Goal: Information Seeking & Learning: Get advice/opinions

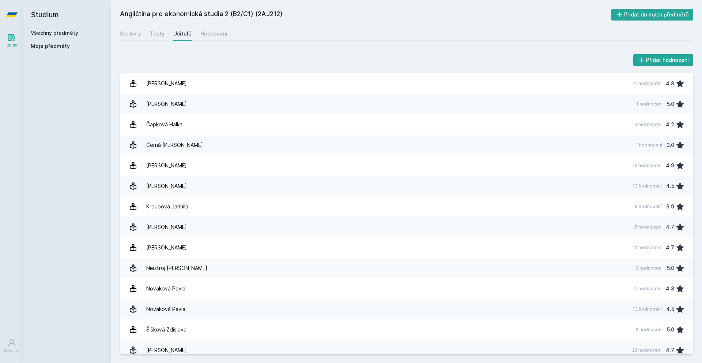
click at [64, 42] on div "Všechny předměty Moje předměty" at bounding box center [67, 40] width 73 height 23
click at [35, 52] on div "Moje předměty" at bounding box center [67, 47] width 73 height 10
click at [44, 45] on span "Moje předměty" at bounding box center [50, 45] width 39 height 7
click at [53, 51] on div "Moje předměty" at bounding box center [67, 47] width 73 height 10
click at [53, 46] on span "Moje předměty" at bounding box center [50, 45] width 39 height 7
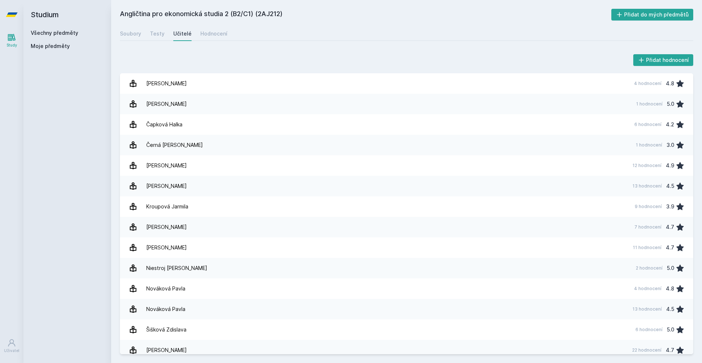
click at [55, 45] on span "Moje předměty" at bounding box center [50, 45] width 39 height 7
click at [64, 30] on link "Všechny předměty" at bounding box center [55, 33] width 48 height 6
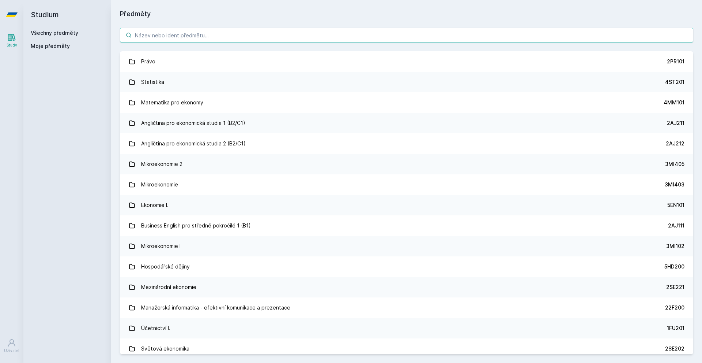
click at [192, 36] on input "search" at bounding box center [407, 35] width 574 height 15
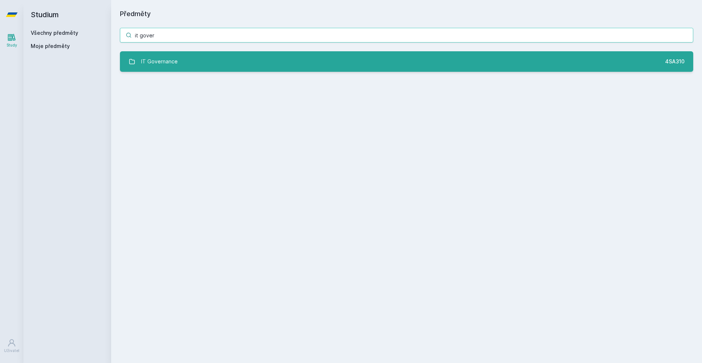
type input "it gover"
click at [200, 67] on link "IT Governance 4SA310" at bounding box center [407, 61] width 574 height 20
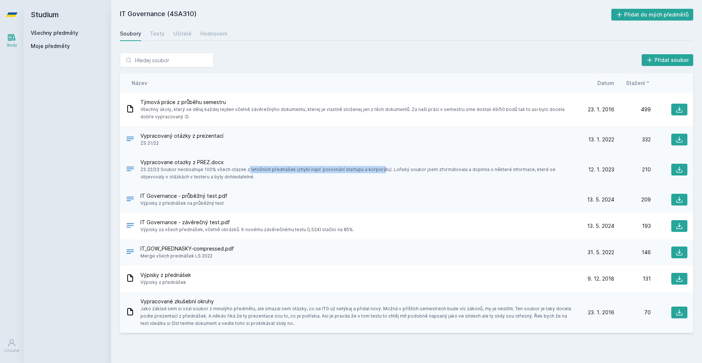
drag, startPoint x: 212, startPoint y: 169, endPoint x: 344, endPoint y: 172, distance: 131.7
click at [344, 172] on span "ZS 22/23 Soubor neobsahuje 100% všech otázek z letošních přednášek (chybí např.…" at bounding box center [357, 173] width 435 height 15
click at [205, 31] on div "Hodnocení" at bounding box center [214, 33] width 27 height 7
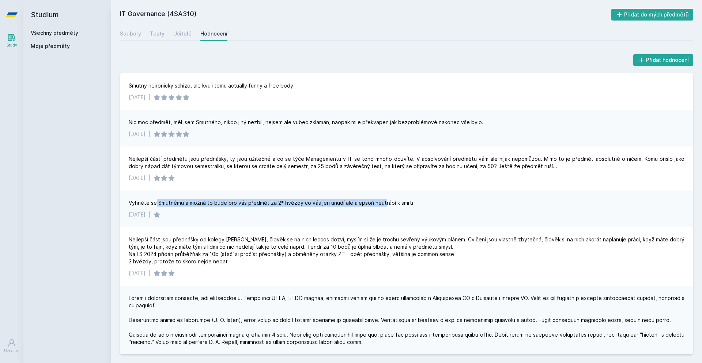
drag, startPoint x: 155, startPoint y: 199, endPoint x: 382, endPoint y: 195, distance: 226.9
click at [382, 195] on div "Vyhněte se Smutnému a možná to bude pro vás předmět za 2* hvězdy co vás jen unu…" at bounding box center [407, 208] width 574 height 37
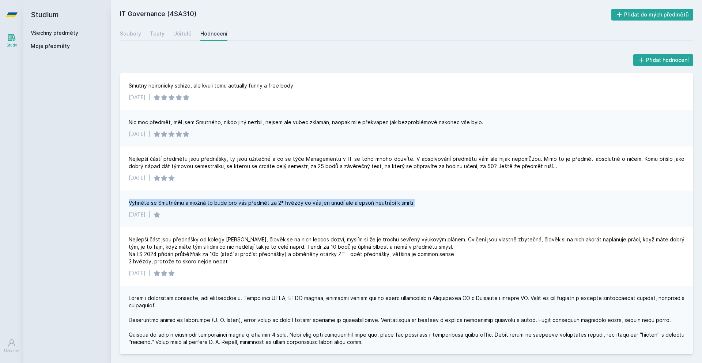
click at [384, 202] on div "Vyhněte se Smutnému a možná to bude pro vás předmět za 2* hvězdy co vás jen unu…" at bounding box center [271, 202] width 285 height 7
drag, startPoint x: 421, startPoint y: 197, endPoint x: 264, endPoint y: 197, distance: 157.3
click at [264, 197] on div "Vyhněte se Smutnému a možná to bude pro vás předmět za 2* hvězdy co vás jen unu…" at bounding box center [407, 208] width 574 height 37
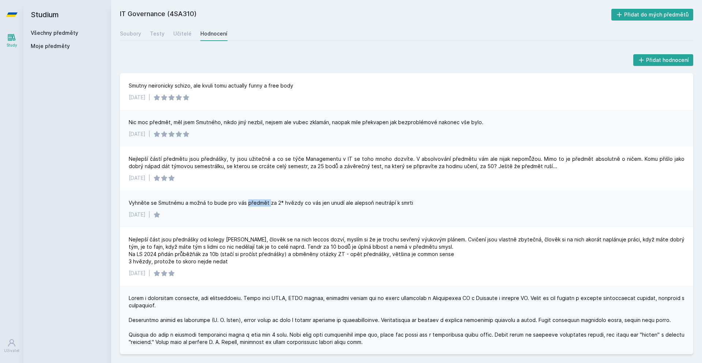
click at [264, 197] on div "Vyhněte se Smutnému a možná to bude pro vás předmět za 2* hvězdy co vás jen unu…" at bounding box center [407, 208] width 574 height 37
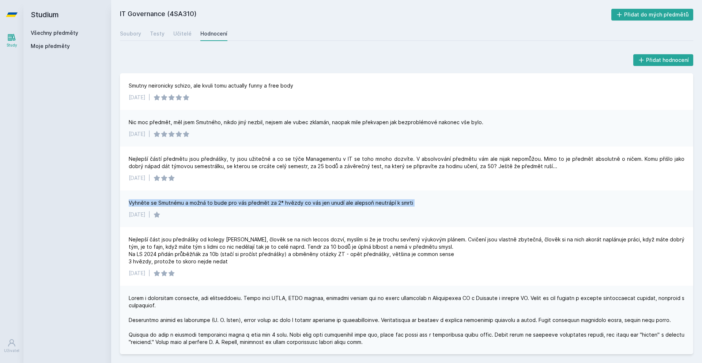
click at [264, 197] on div "Vyhněte se Smutnému a možná to bude pro vás předmět za 2* hvězdy co vás jen unu…" at bounding box center [407, 208] width 574 height 37
click at [257, 198] on div "Vyhněte se Smutnému a možná to bude pro vás předmět za 2* hvězdy co vás jen unu…" at bounding box center [407, 208] width 574 height 37
drag, startPoint x: 236, startPoint y: 198, endPoint x: 368, endPoint y: 198, distance: 132.8
click at [368, 198] on div "Vyhněte se Smutnému a možná to bude pro vás předmět za 2* hvězdy co vás jen unu…" at bounding box center [407, 208] width 574 height 37
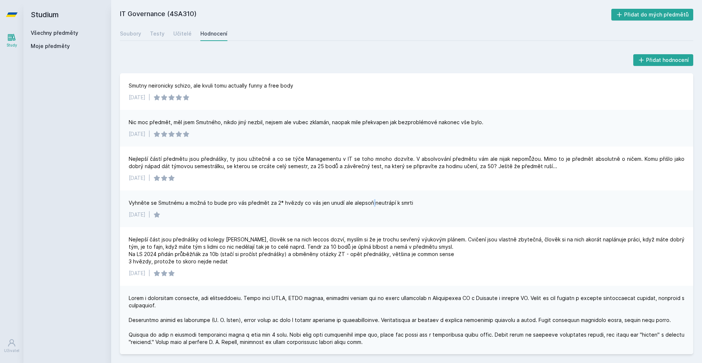
click at [368, 198] on div "Vyhněte se Smutnému a možná to bude pro vás předmět za 2* hvězdy co vás jen unu…" at bounding box center [407, 208] width 574 height 37
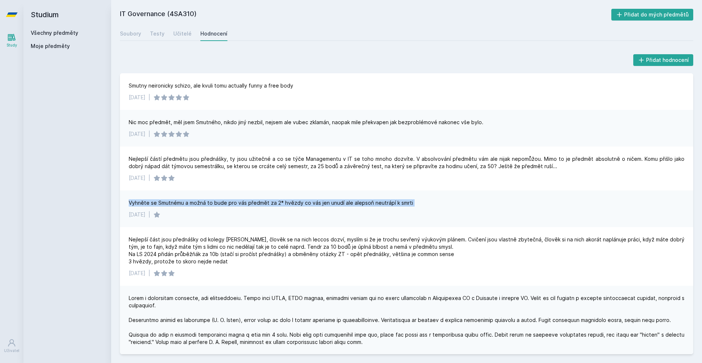
click at [368, 198] on div "Vyhněte se Smutnému a možná to bude pro vás předmět za 2* hvězdy co vás jen unu…" at bounding box center [407, 208] width 574 height 37
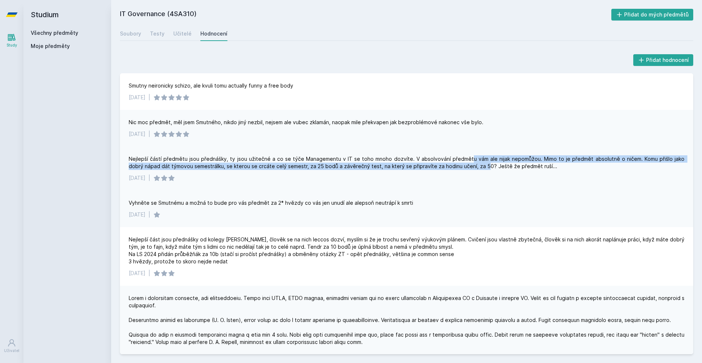
drag, startPoint x: 461, startPoint y: 162, endPoint x: 465, endPoint y: 165, distance: 5.2
click at [465, 165] on div "Nejlepší částí předmětu jsou přednášky, ty jsou užitečné a co se týče Managemen…" at bounding box center [407, 162] width 556 height 15
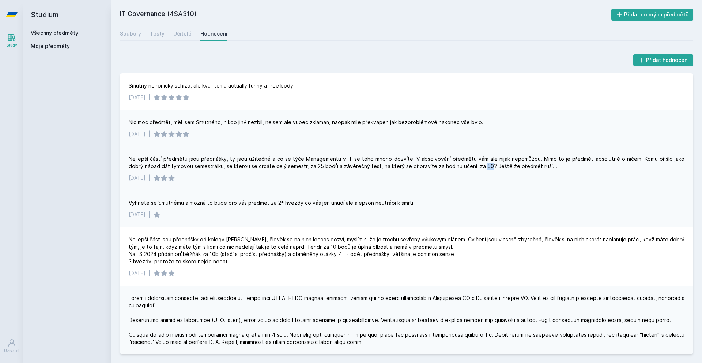
click at [465, 165] on div "Nejlepší částí předmětu jsou přednášky, ty jsou užitečné a co se týče Managemen…" at bounding box center [407, 162] width 556 height 15
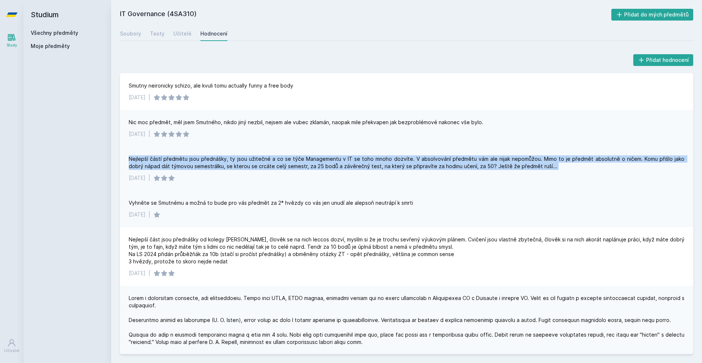
click at [465, 165] on div "Nejlepší částí předmětu jsou přednášky, ty jsou užitečné a co se týče Managemen…" at bounding box center [407, 162] width 556 height 15
click at [472, 171] on div "Nejlepší částí předmětu jsou přednášky, ty jsou užitečné a co se týče Managemen…" at bounding box center [407, 168] width 574 height 44
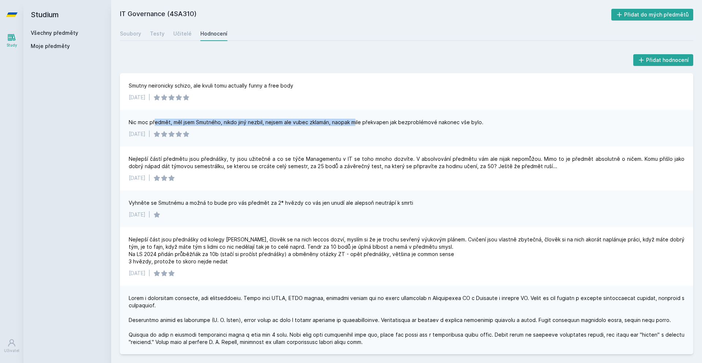
drag, startPoint x: 154, startPoint y: 120, endPoint x: 355, endPoint y: 116, distance: 200.2
click at [355, 116] on div "Nic moc předmět, měl jsem Smutného, nikdo jiný nezbil, nejsem ale vubec zklamán…" at bounding box center [407, 128] width 574 height 37
drag, startPoint x: 264, startPoint y: 124, endPoint x: 469, endPoint y: 119, distance: 204.9
click at [469, 119] on div "Nic moc předmět, měl jsem Smutného, nikdo jiný nezbil, nejsem ale vubec zklamán…" at bounding box center [306, 122] width 355 height 7
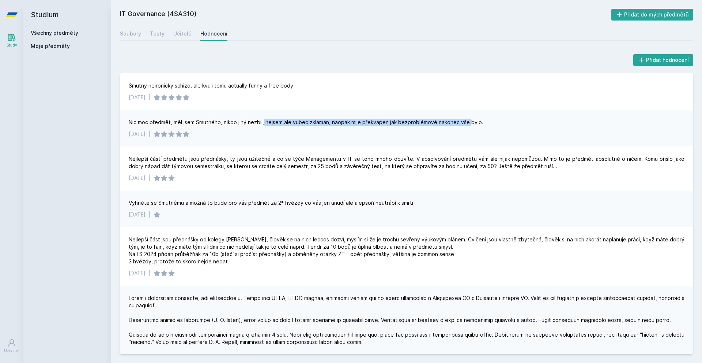
click at [469, 119] on div "Nic moc předmět, měl jsem Smutného, nikdo jiný nezbil, nejsem ale vubec zklamán…" at bounding box center [306, 122] width 355 height 7
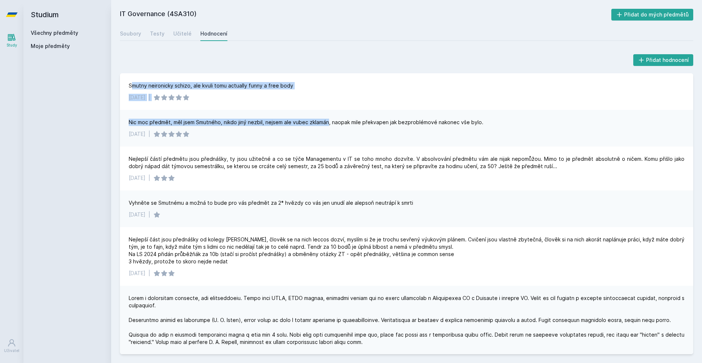
drag, startPoint x: 131, startPoint y: 82, endPoint x: 327, endPoint y: 110, distance: 198.6
click at [327, 110] on div "Smutny neironicky schizo, ale kvuli tomu actually funny a free body [DATE] | Ni…" at bounding box center [407, 213] width 574 height 281
click at [327, 110] on div "Nic moc předmět, měl jsem Smutného, nikdo jiný nezbil, nejsem ale vubec zklamán…" at bounding box center [407, 128] width 574 height 37
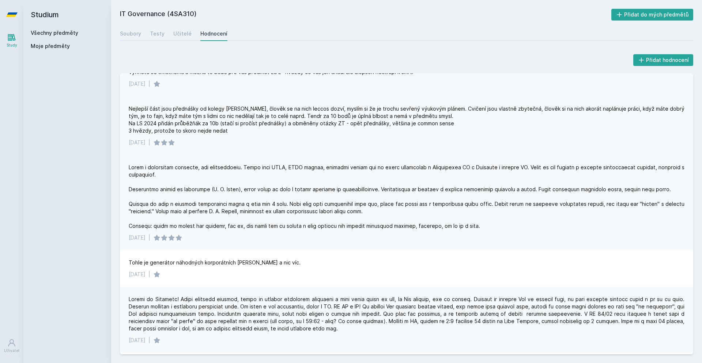
scroll to position [135, 0]
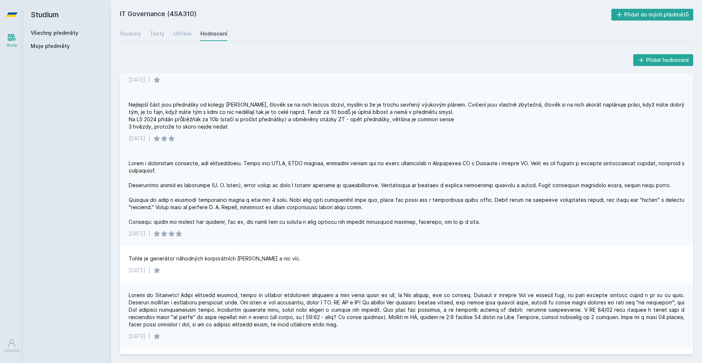
drag, startPoint x: 297, startPoint y: 153, endPoint x: 297, endPoint y: 163, distance: 10.3
drag, startPoint x: 284, startPoint y: 111, endPoint x: 434, endPoint y: 108, distance: 150.0
click at [434, 108] on div "Nejlepší část jsou přednášky od kolegy [PERSON_NAME], člověk se na nich leccos …" at bounding box center [407, 114] width 556 height 29
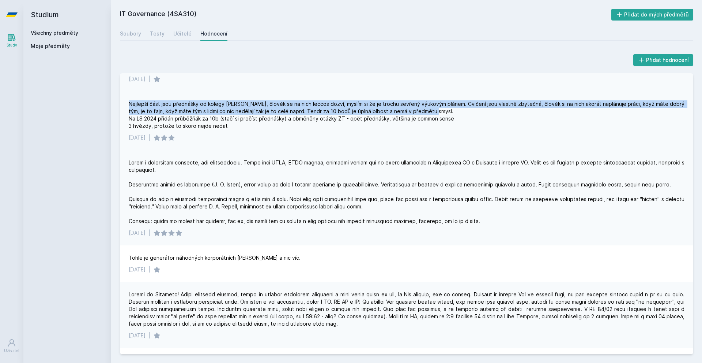
click at [434, 108] on div "Nejlepší část jsou přednášky od kolegy [PERSON_NAME], člověk se na nich leccos …" at bounding box center [407, 114] width 556 height 29
click at [443, 109] on div "Nejlepší část jsou přednášky od kolegy [PERSON_NAME], člověk se na nich leccos …" at bounding box center [407, 114] width 556 height 29
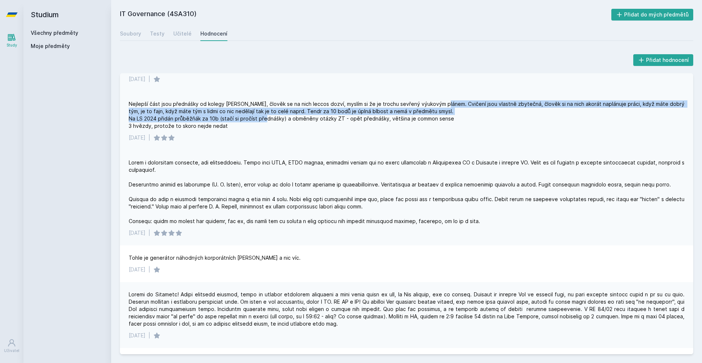
drag, startPoint x: 443, startPoint y: 104, endPoint x: 285, endPoint y: 120, distance: 158.4
click at [285, 120] on div "Nejlepší část jsou přednášky od kolegy [PERSON_NAME], člověk se na nich leccos …" at bounding box center [407, 114] width 556 height 29
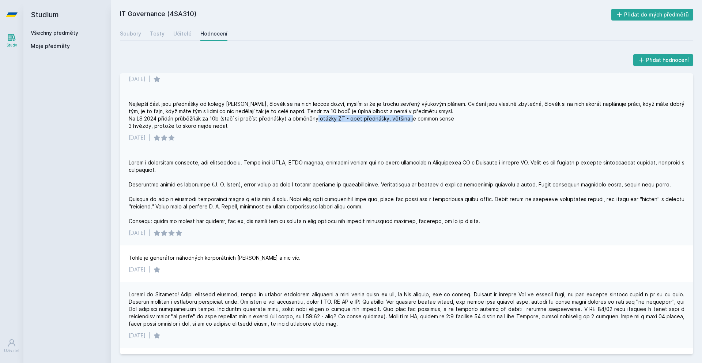
drag, startPoint x: 334, startPoint y: 117, endPoint x: 428, endPoint y: 121, distance: 94.5
click at [428, 121] on div "Nejlepší část jsou přednášky od kolegy [PERSON_NAME], člověk se na nich leccos …" at bounding box center [407, 114] width 556 height 29
drag, startPoint x: 451, startPoint y: 120, endPoint x: 265, endPoint y: 120, distance: 186.2
click at [265, 120] on div "Nejlepší část jsou přednášky od kolegy [PERSON_NAME], člověk se na nich leccos …" at bounding box center [407, 114] width 556 height 29
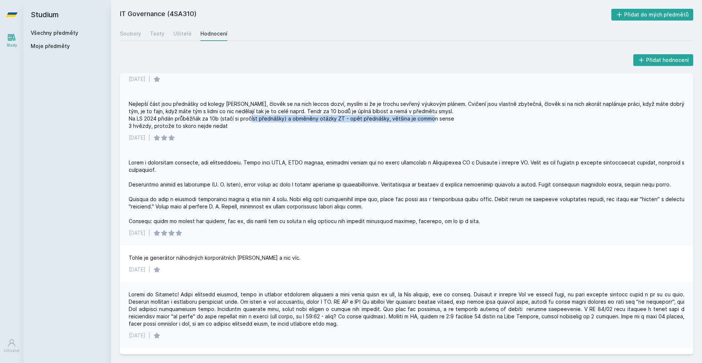
click at [265, 120] on div "Nejlepší část jsou přednášky od kolegy [PERSON_NAME], člověk se na nich leccos …" at bounding box center [407, 114] width 556 height 29
click at [314, 116] on div "Nejlepší část jsou přednášky od kolegy [PERSON_NAME], člověk se na nich leccos …" at bounding box center [407, 114] width 556 height 29
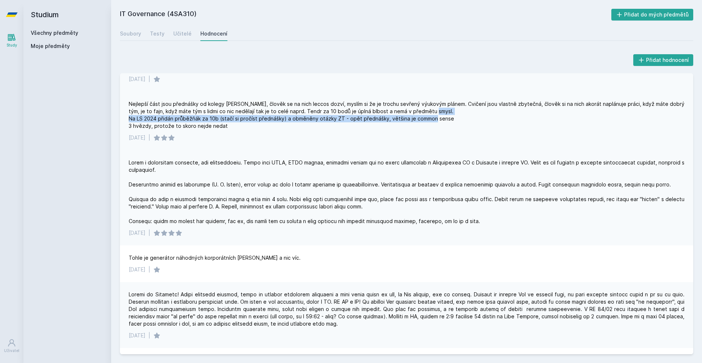
click at [314, 116] on div "Nejlepší část jsou přednášky od kolegy [PERSON_NAME], člověk se na nich leccos …" at bounding box center [407, 114] width 556 height 29
click at [347, 116] on div "Nejlepší část jsou přednášky od kolegy [PERSON_NAME], člověk se na nich leccos …" at bounding box center [407, 114] width 556 height 29
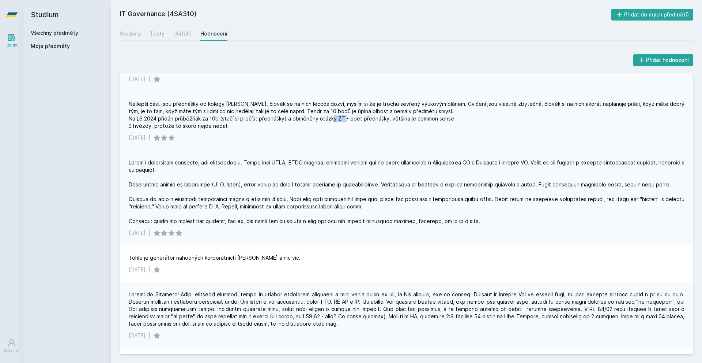
click at [347, 116] on div "Nejlepší část jsou přednášky od kolegy [PERSON_NAME], člověk se na nich leccos …" at bounding box center [407, 114] width 556 height 29
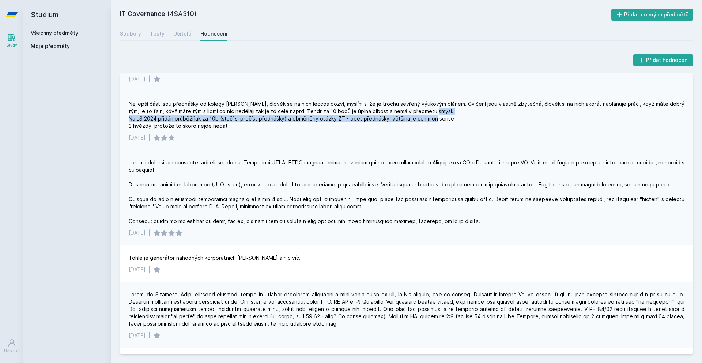
click at [347, 116] on div "Nejlepší část jsou přednášky od kolegy [PERSON_NAME], člověk se na nich leccos …" at bounding box center [407, 114] width 556 height 29
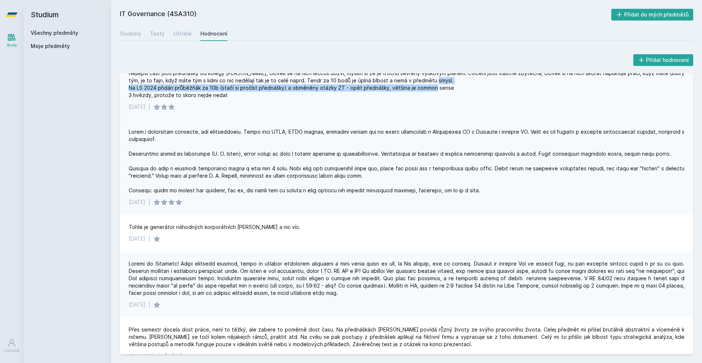
scroll to position [168, 0]
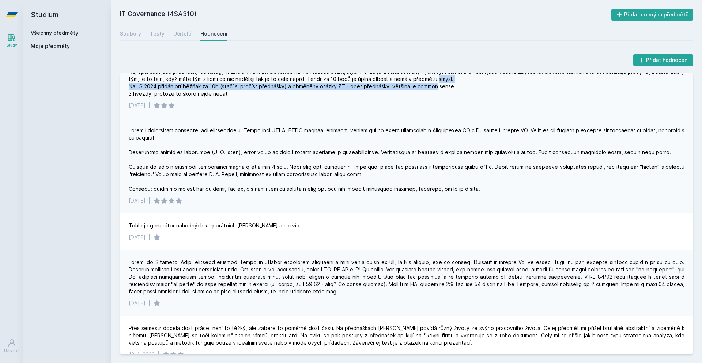
drag, startPoint x: 347, startPoint y: 122, endPoint x: 347, endPoint y: 127, distance: 4.8
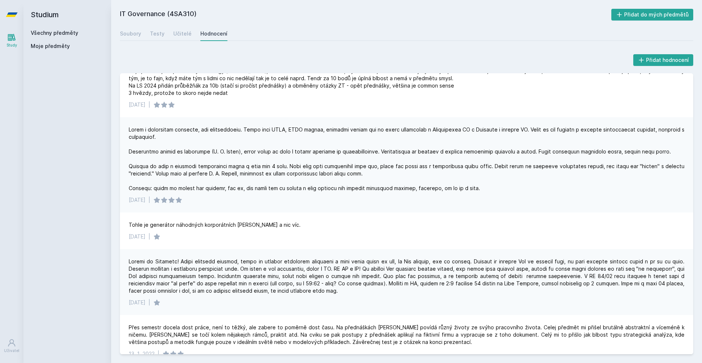
click at [351, 128] on div at bounding box center [407, 159] width 556 height 66
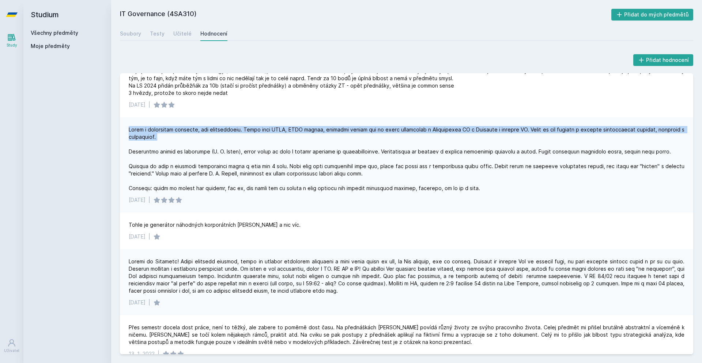
click at [351, 128] on div at bounding box center [407, 159] width 556 height 66
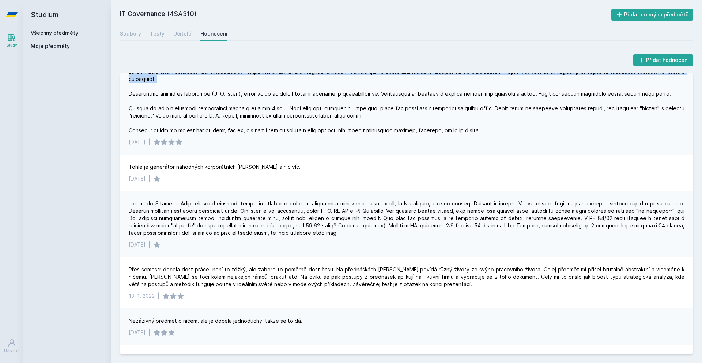
scroll to position [227, 0]
drag, startPoint x: 352, startPoint y: 128, endPoint x: 350, endPoint y: 133, distance: 5.1
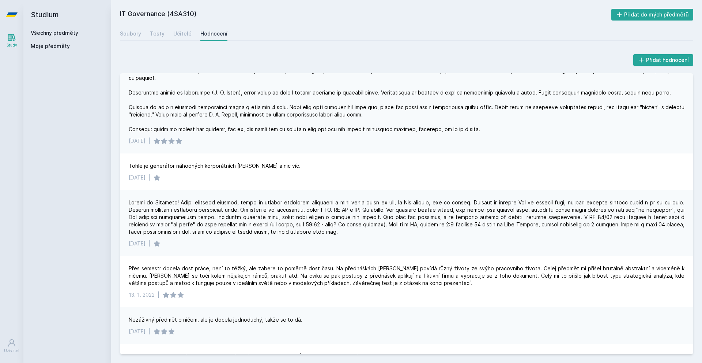
scroll to position [227, 0]
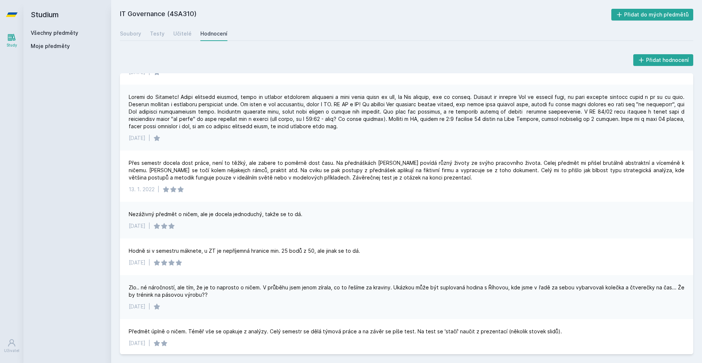
drag, startPoint x: 355, startPoint y: 125, endPoint x: 349, endPoint y: 135, distance: 11.3
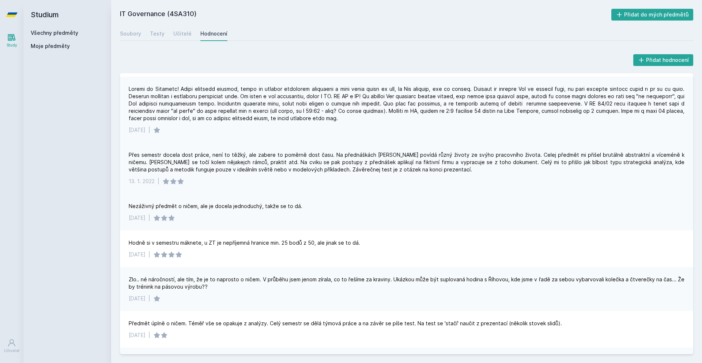
drag, startPoint x: 342, startPoint y: 144, endPoint x: 338, endPoint y: 150, distance: 7.3
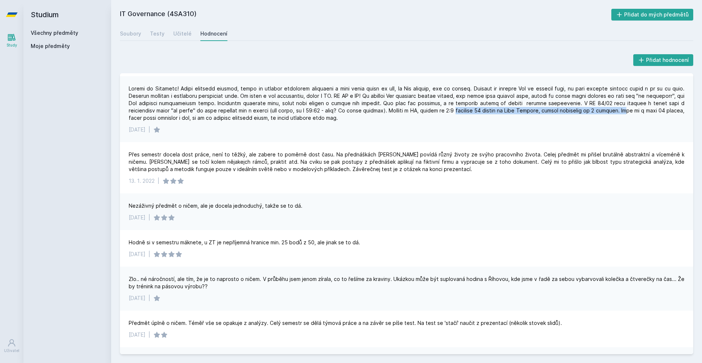
drag, startPoint x: 470, startPoint y: 109, endPoint x: 641, endPoint y: 110, distance: 171.6
click at [641, 110] on div at bounding box center [407, 103] width 556 height 37
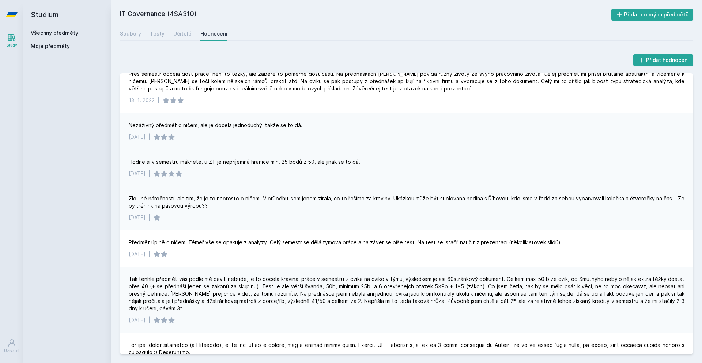
scroll to position [439, 0]
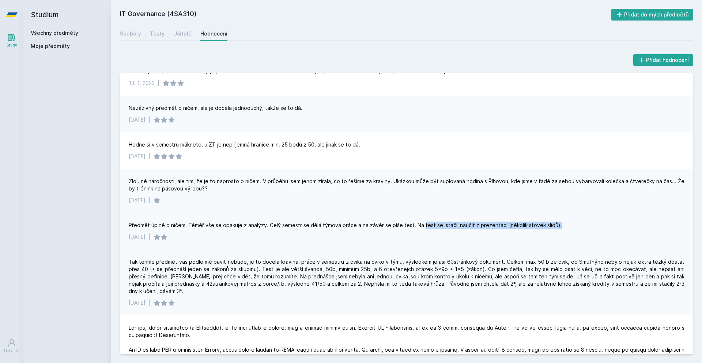
drag, startPoint x: 559, startPoint y: 220, endPoint x: 418, endPoint y: 228, distance: 140.7
click at [418, 228] on div "Předmět úplně o ničem. Téměř vše se opakuje z analýzy. Celý semestr se dělá tým…" at bounding box center [407, 231] width 574 height 37
click at [418, 228] on div "Předmět úplně o ničem. Téměř vše se opakuje z analýzy. Celý semestr se dělá tým…" at bounding box center [346, 224] width 434 height 7
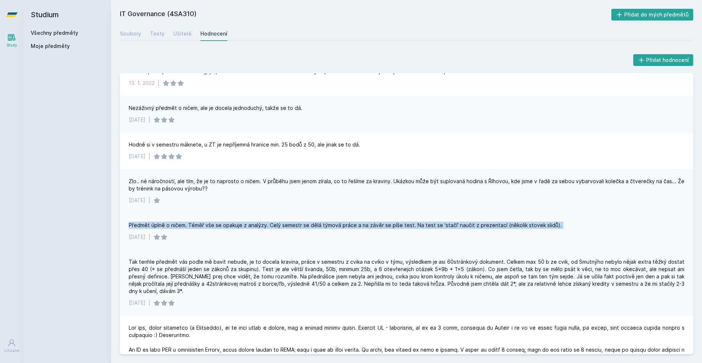
click at [418, 228] on div "Předmět úplně o ničem. Téměř vše se opakuje z analýzy. Celý semestr se dělá tým…" at bounding box center [346, 224] width 434 height 7
click at [416, 228] on div "Předmět úplně o ničem. Téměř vše se opakuje z analýzy. Celý semestr se dělá tým…" at bounding box center [346, 224] width 434 height 7
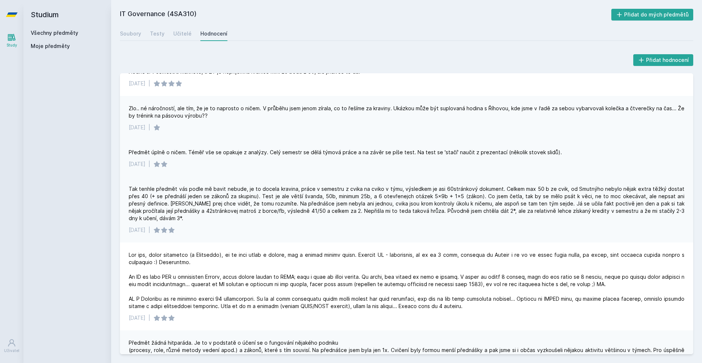
drag, startPoint x: 413, startPoint y: 230, endPoint x: 409, endPoint y: 241, distance: 12.0
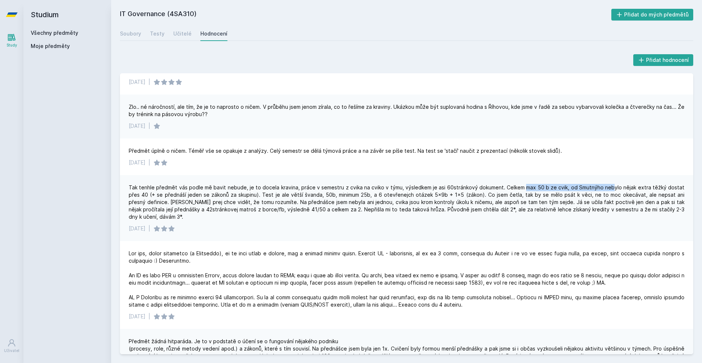
drag, startPoint x: 526, startPoint y: 186, endPoint x: 612, endPoint y: 185, distance: 86.4
click at [612, 185] on div "Tak tenhle předmět vás podle mě bavit nebude, je to docela kravina, práce v sem…" at bounding box center [407, 202] width 556 height 37
drag, startPoint x: 161, startPoint y: 194, endPoint x: 259, endPoint y: 192, distance: 97.3
click at [259, 192] on div "Tak tenhle předmět vás podle mě bavit nebude, je to docela kravina, práce v sem…" at bounding box center [407, 202] width 556 height 37
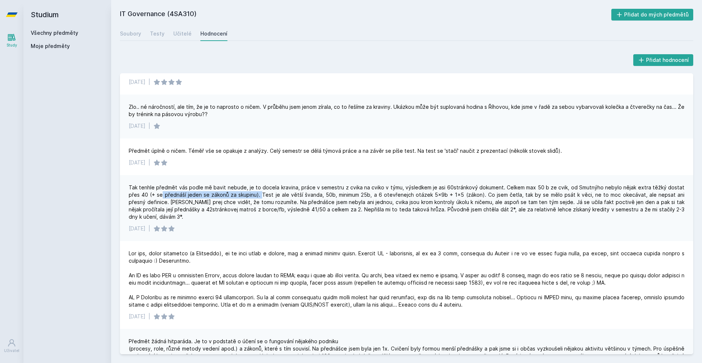
click at [259, 192] on div "Tak tenhle předmět vás podle mě bavit nebude, je to docela kravina, práce v sem…" at bounding box center [407, 202] width 556 height 37
click at [263, 190] on div "Tak tenhle předmět vás podle mě bavit nebude, je to docela kravina, práce v sem…" at bounding box center [407, 202] width 556 height 37
drag, startPoint x: 259, startPoint y: 194, endPoint x: 326, endPoint y: 192, distance: 66.2
click at [326, 192] on div "Tak tenhle předmět vás podle mě bavit nebude, je to docela kravina, práce v sem…" at bounding box center [407, 202] width 556 height 37
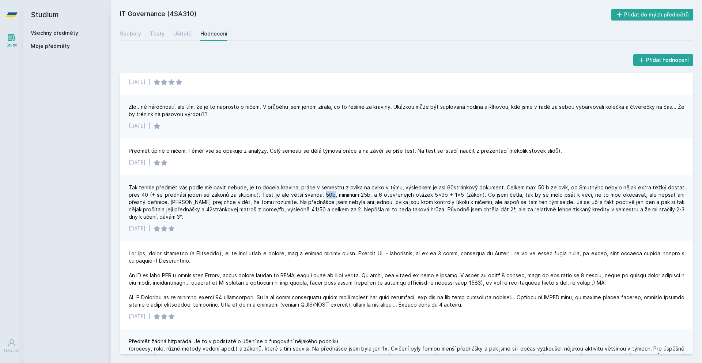
click at [326, 192] on div "Tak tenhle předmět vás podle mě bavit nebude, je to docela kravina, práce v sem…" at bounding box center [407, 202] width 556 height 37
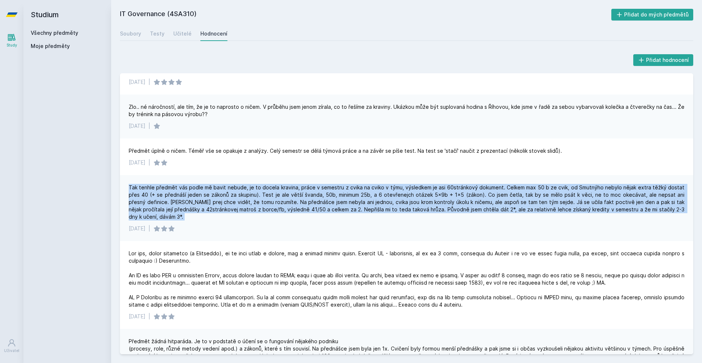
click at [326, 192] on div "Tak tenhle předmět vás podle mě bavit nebude, je to docela kravina, práce v sem…" at bounding box center [407, 202] width 556 height 37
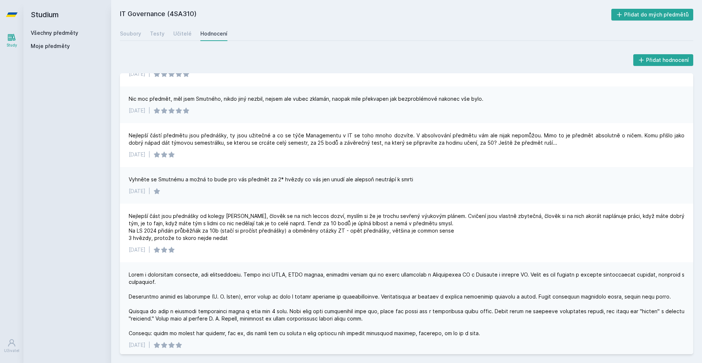
scroll to position [0, 0]
